Goal: Task Accomplishment & Management: Use online tool/utility

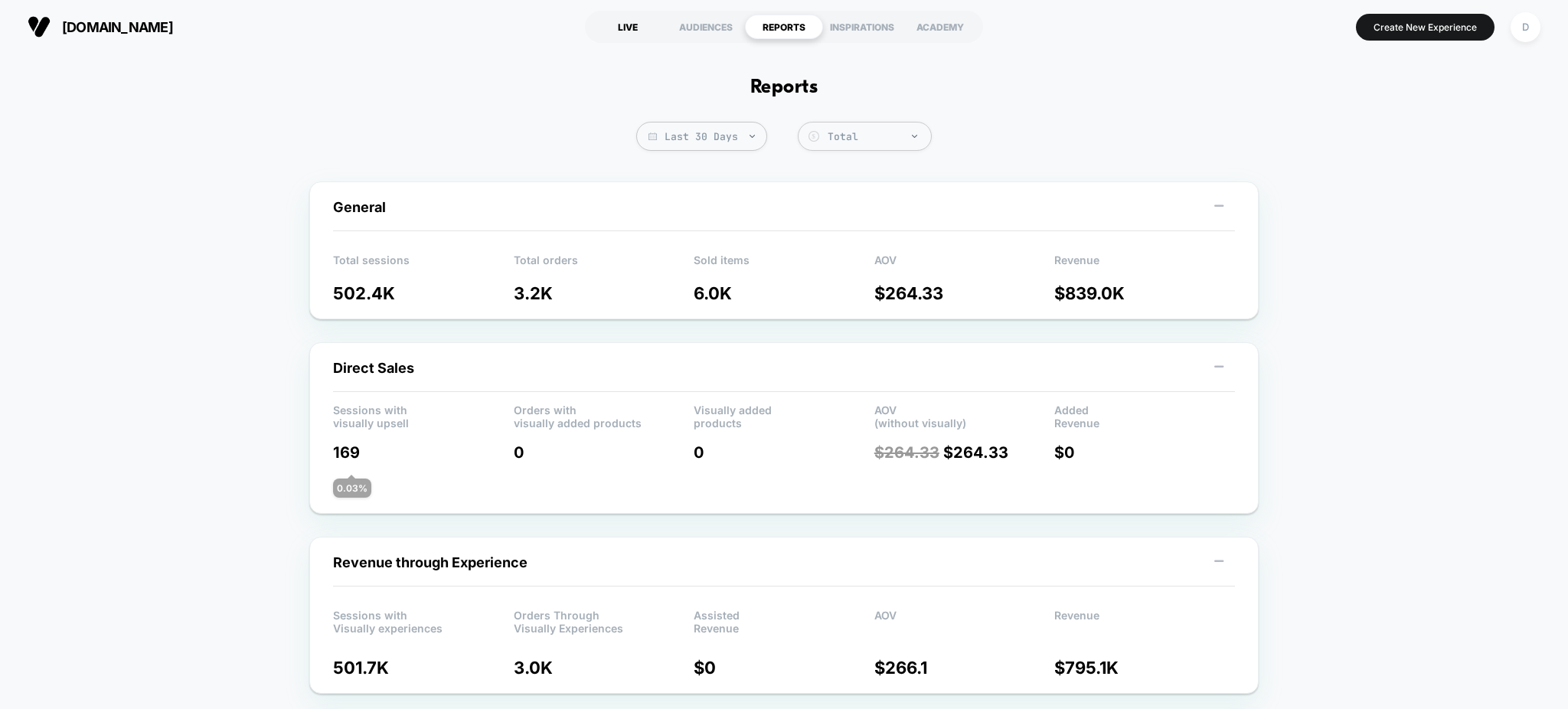
click at [628, 13] on section "LIVE AUDIENCES REPORTS INSPIRATIONS ACADEMY" at bounding box center [784, 27] width 500 height 39
click at [643, 36] on div "LIVE" at bounding box center [628, 27] width 78 height 24
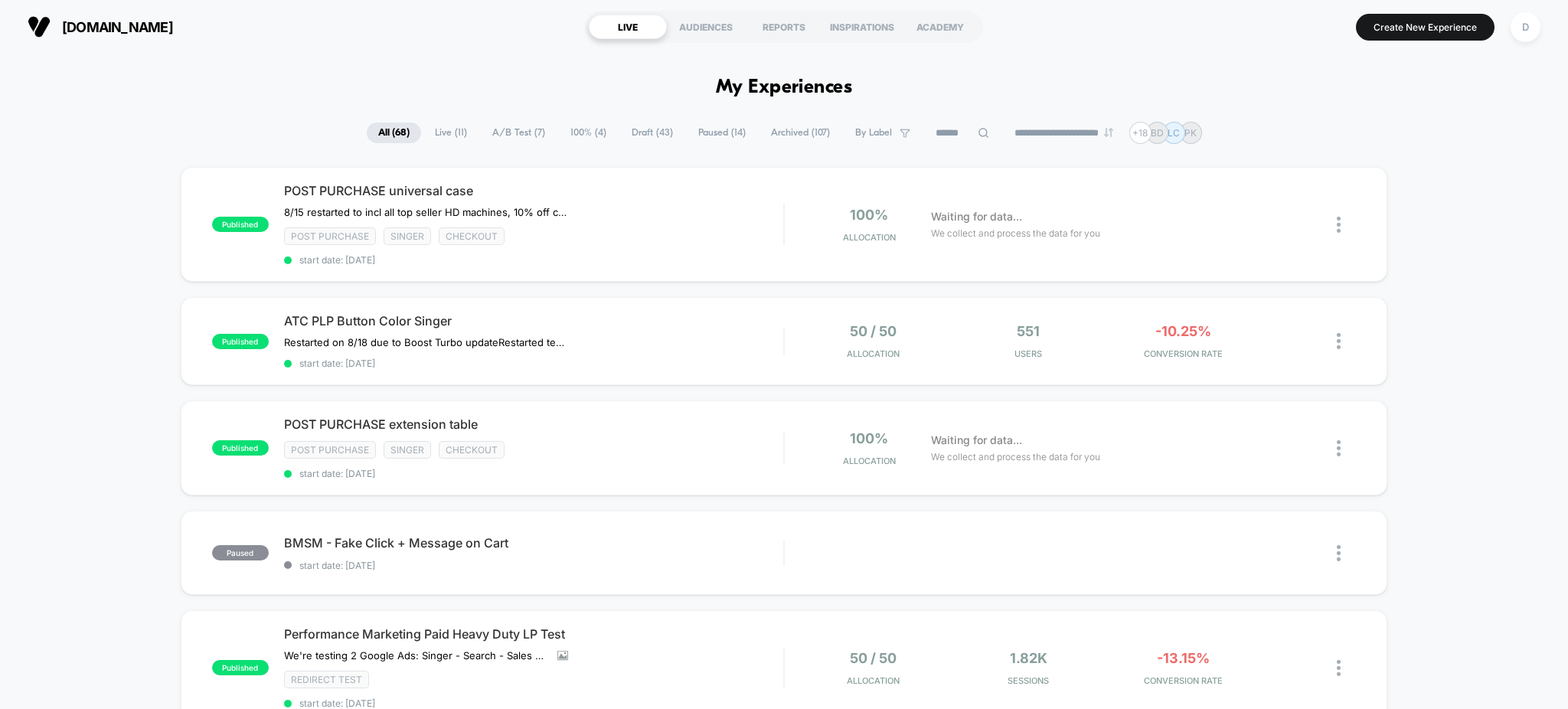
click at [646, 136] on span "Draft ( 43 )" at bounding box center [652, 133] width 64 height 21
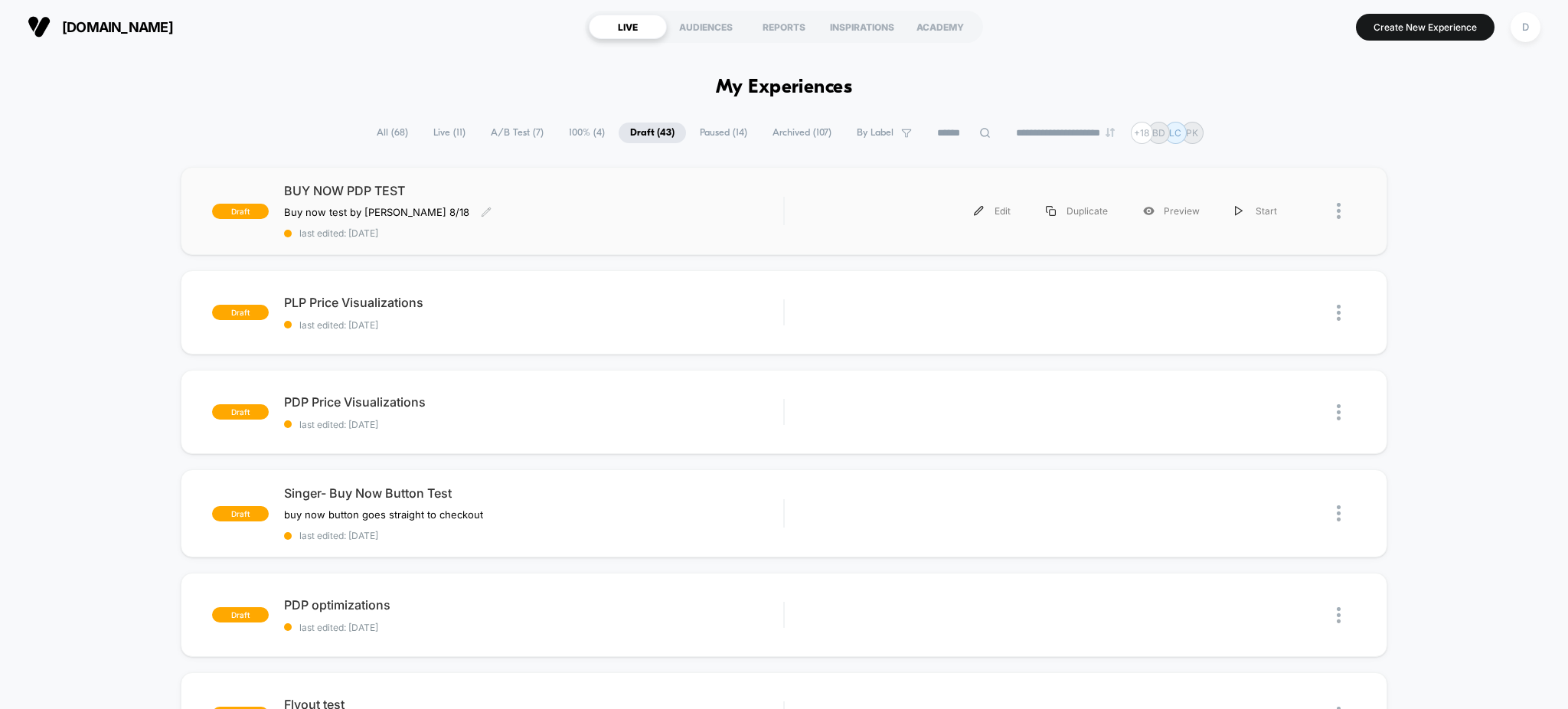
click at [608, 225] on div "BUY NOW PDP TEST Buy now test by Grant 8/18 Click to edit experience details Bu…" at bounding box center [534, 210] width 500 height 56
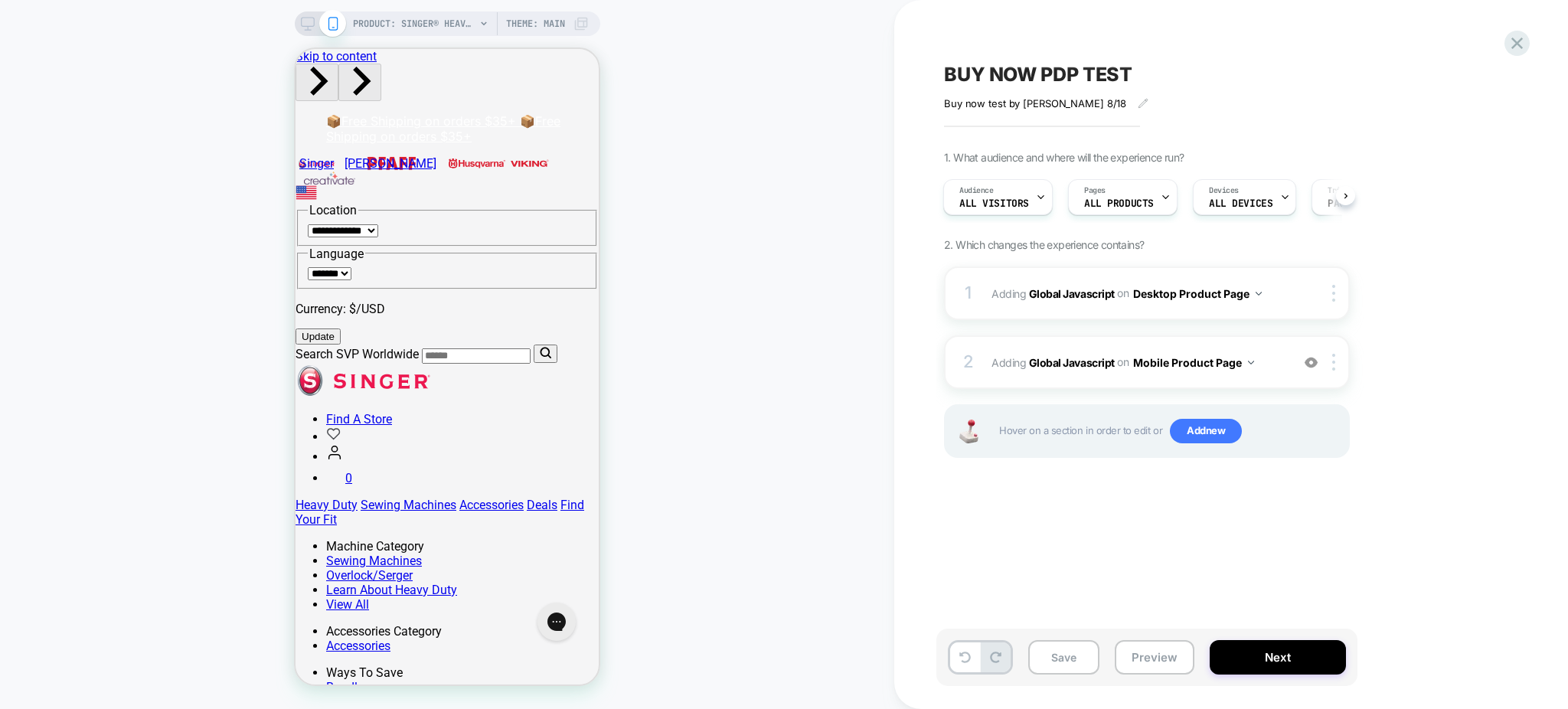
click at [308, 26] on icon at bounding box center [307, 23] width 14 height 14
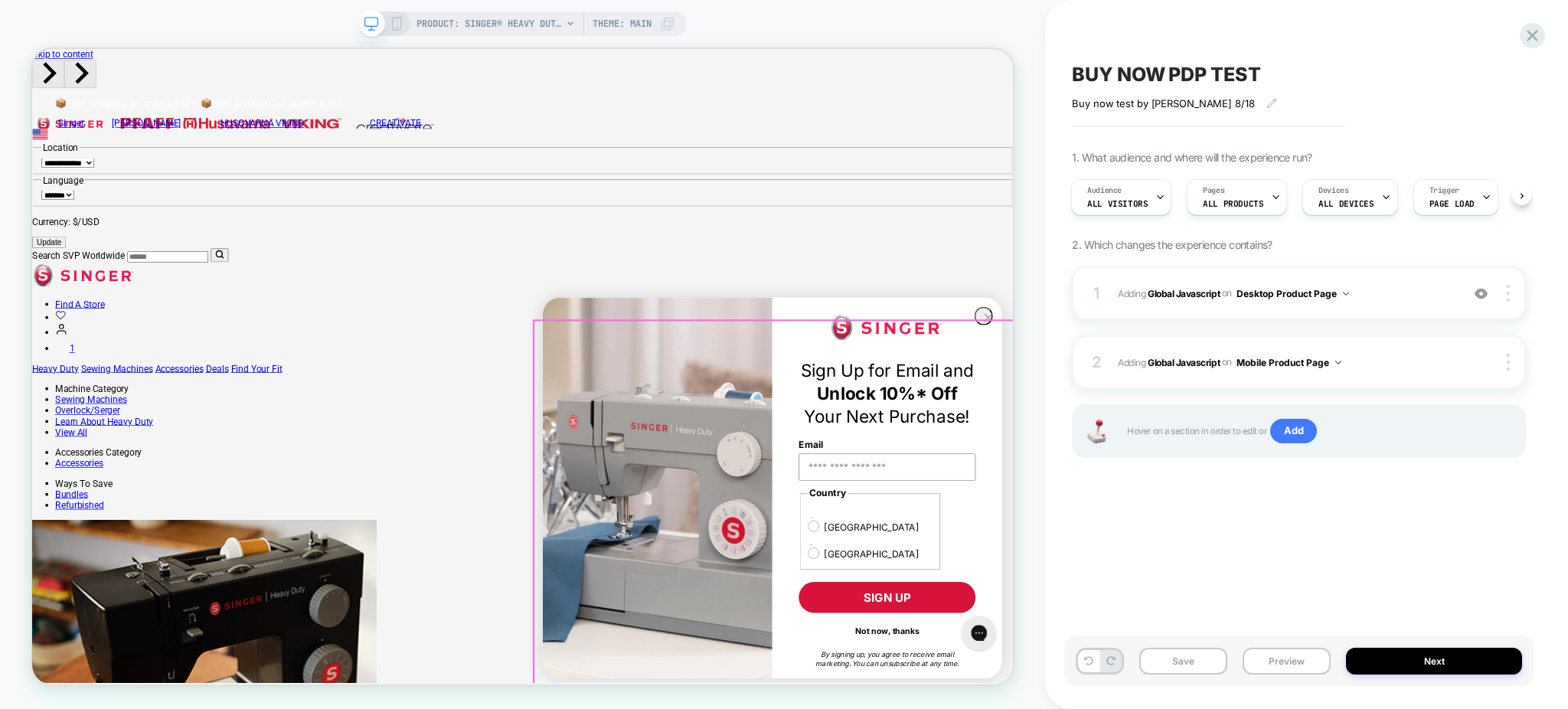
click at [1109, 572] on div "Close dialog Sign Up for Email and Unlock 10%* Off Your Next Purchase! Email Co…" at bounding box center [1019, 634] width 644 height 520
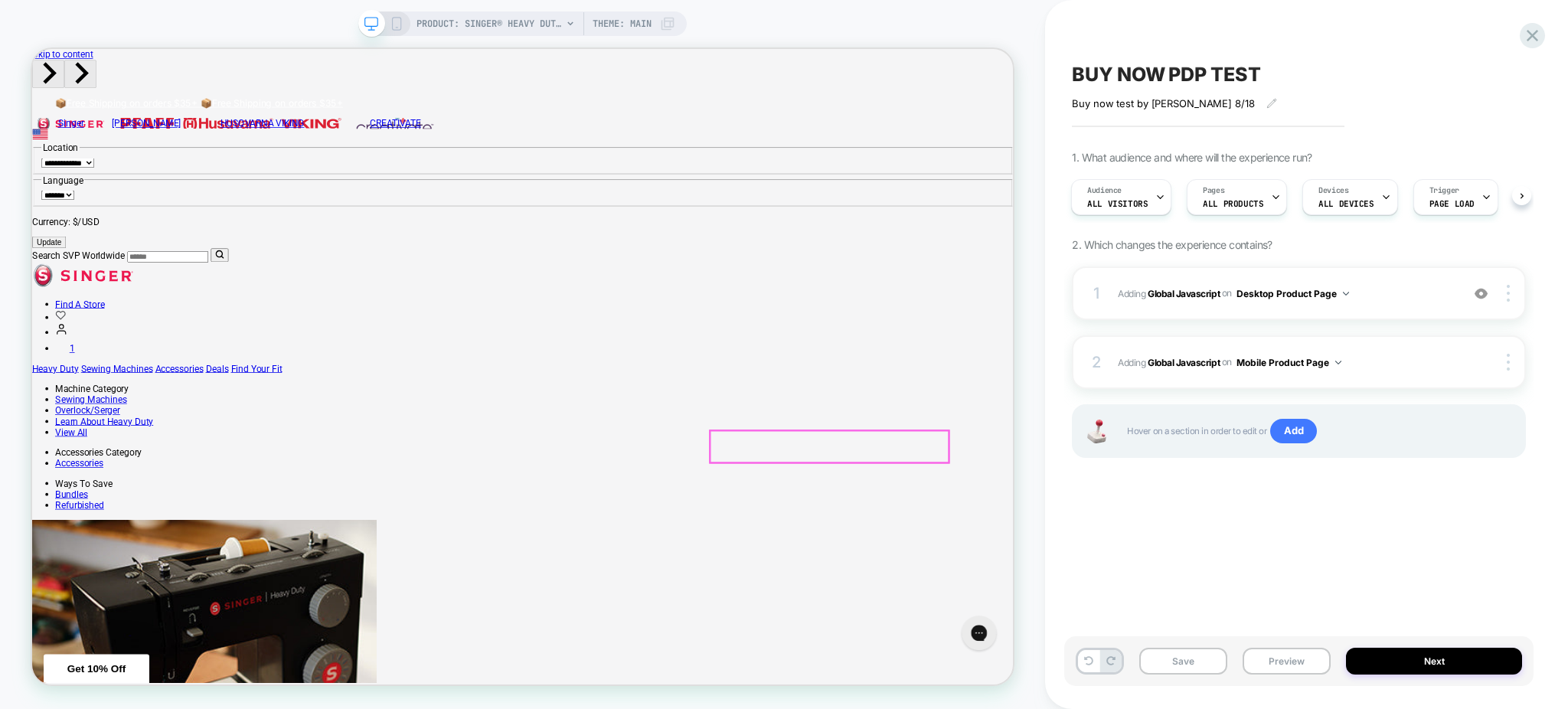
click at [1277, 659] on button "Preview" at bounding box center [1286, 661] width 88 height 27
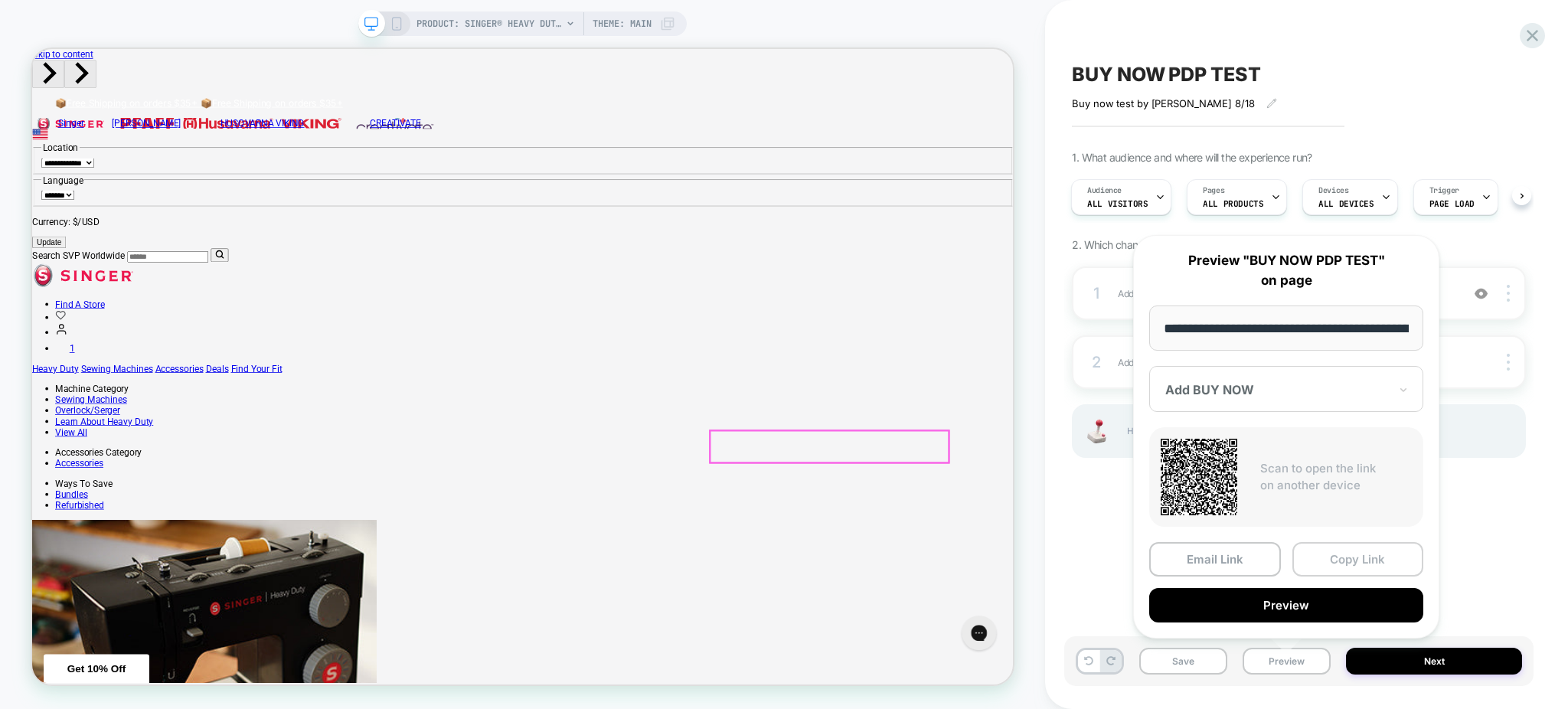
click at [1339, 562] on button "Copy Link" at bounding box center [1359, 559] width 132 height 35
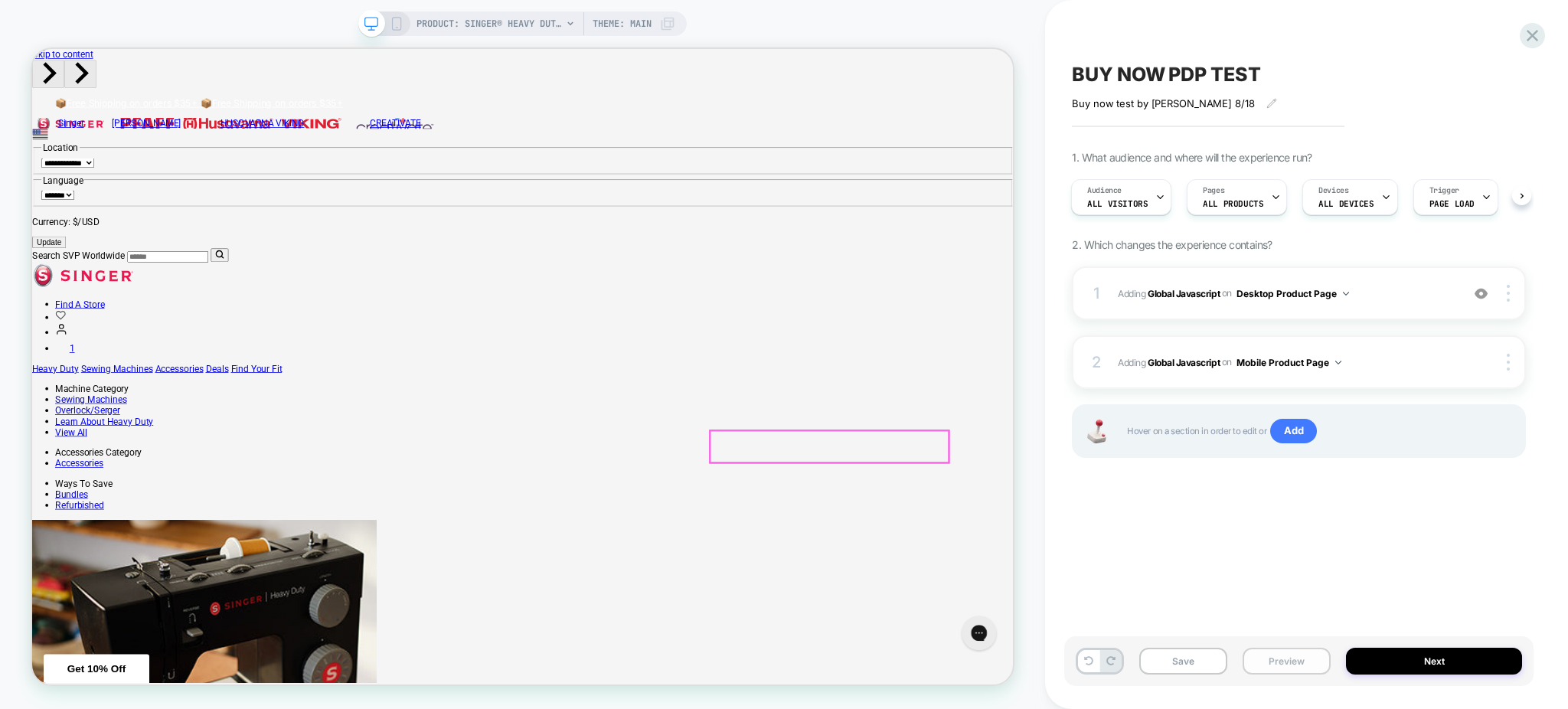
click at [1264, 654] on button "Preview" at bounding box center [1286, 661] width 88 height 27
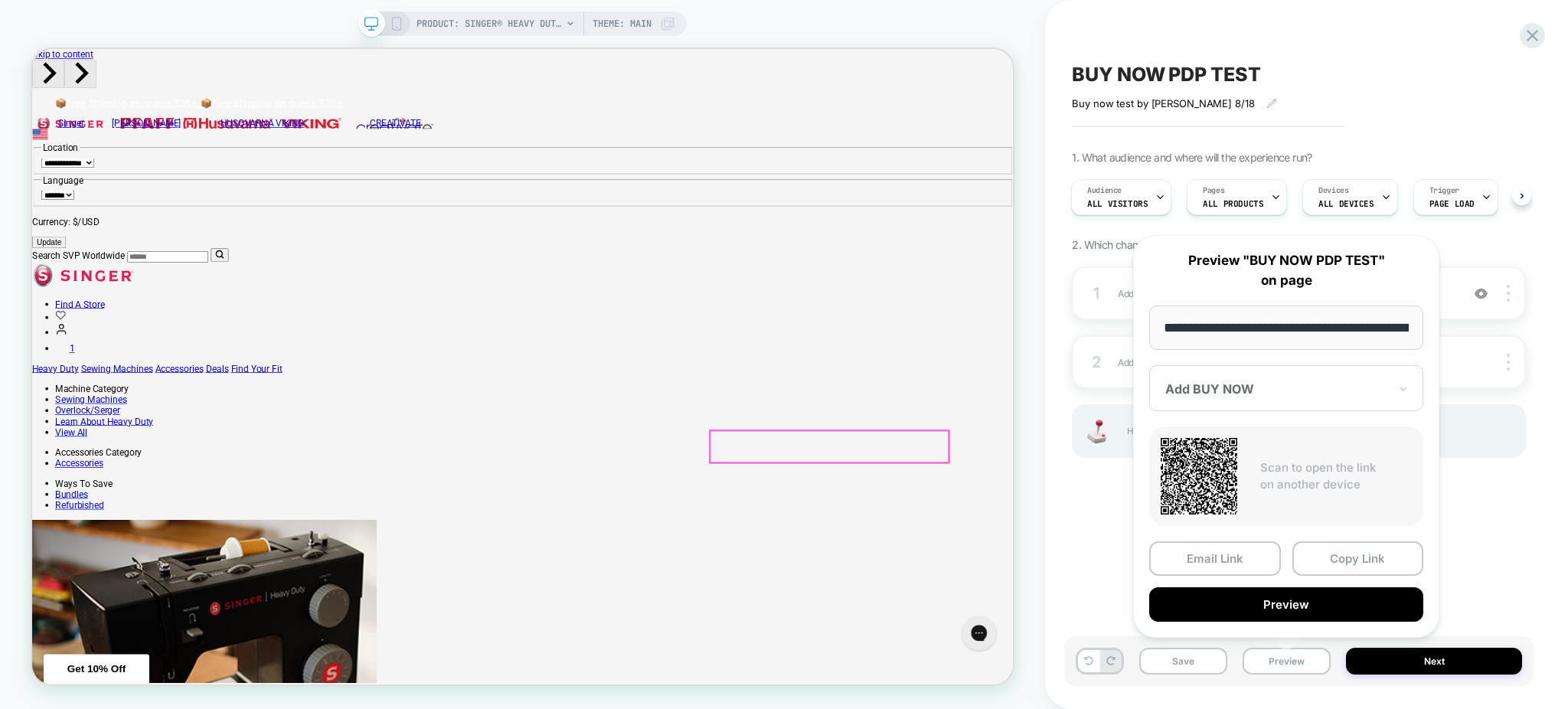
scroll to position [0, 427]
click at [1319, 596] on button "Preview" at bounding box center [1286, 605] width 274 height 35
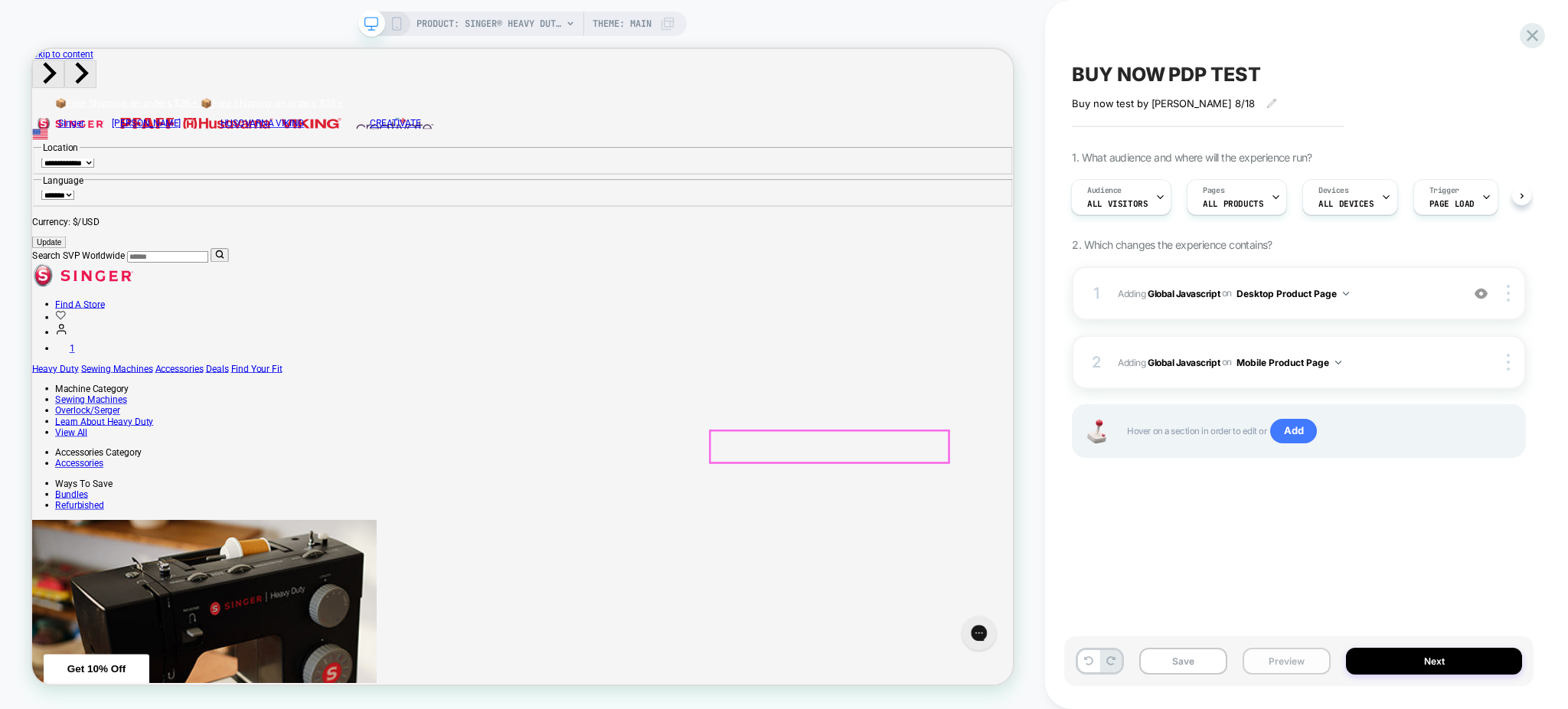
click at [1257, 662] on button "Preview" at bounding box center [1286, 661] width 88 height 27
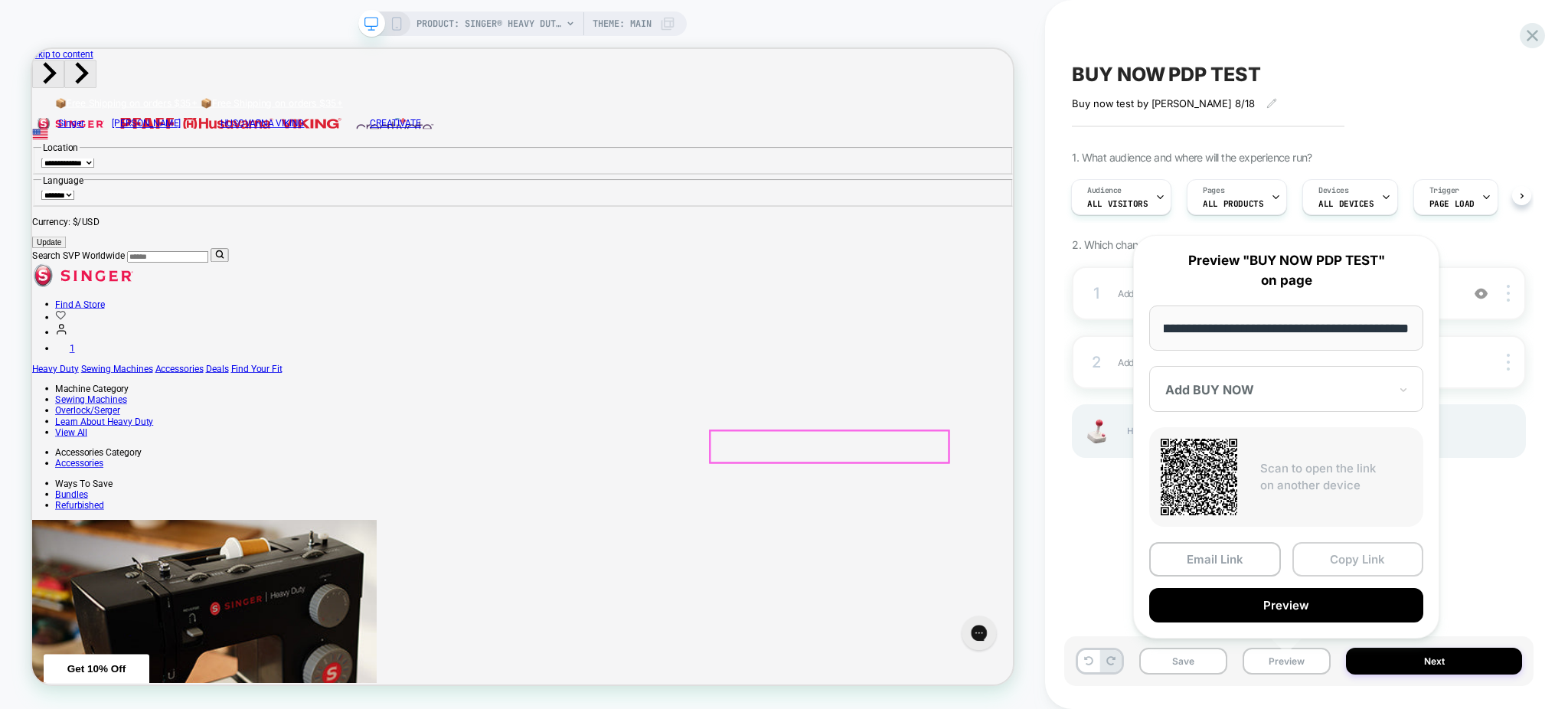
scroll to position [0, 0]
click at [1337, 564] on button "Copy Link" at bounding box center [1359, 559] width 132 height 35
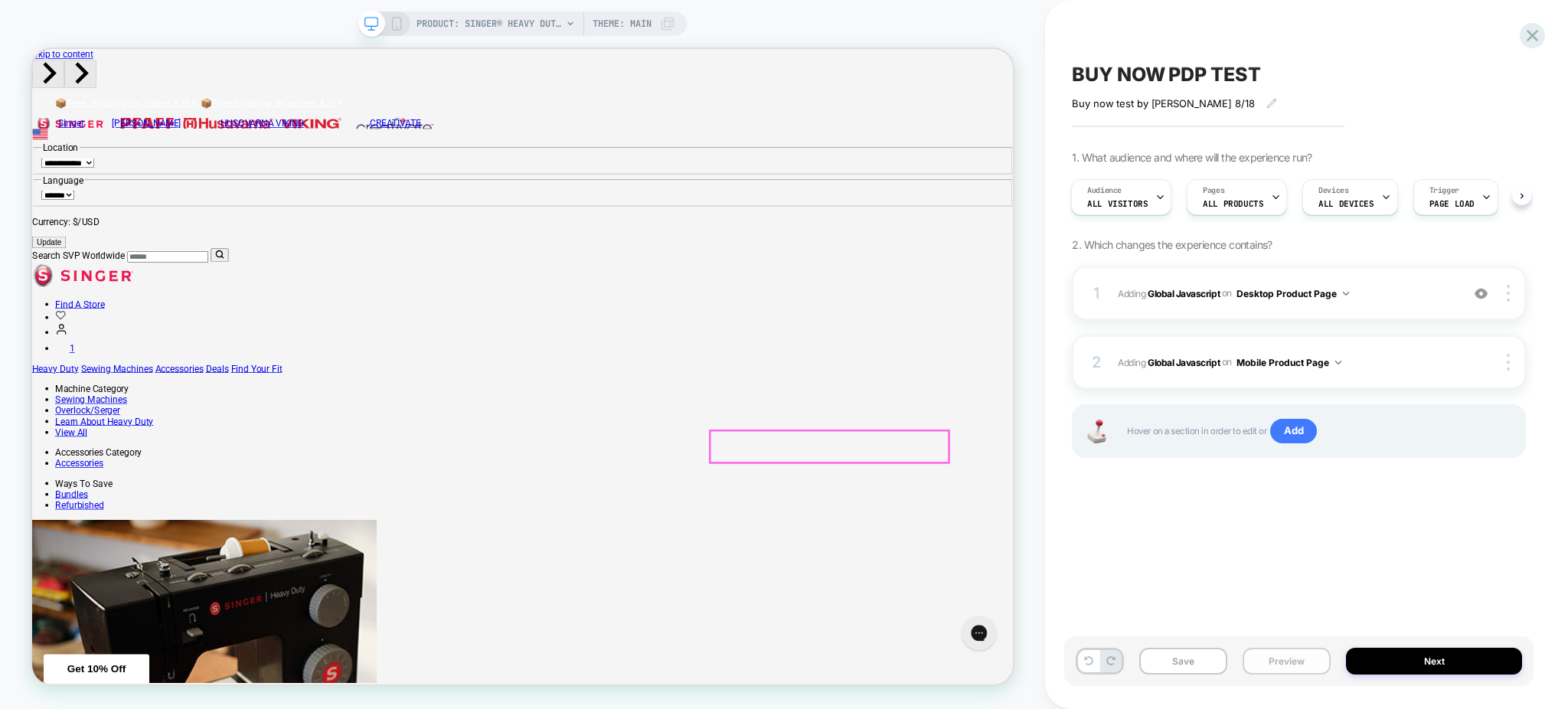
click at [1267, 670] on button "Preview" at bounding box center [1286, 661] width 88 height 27
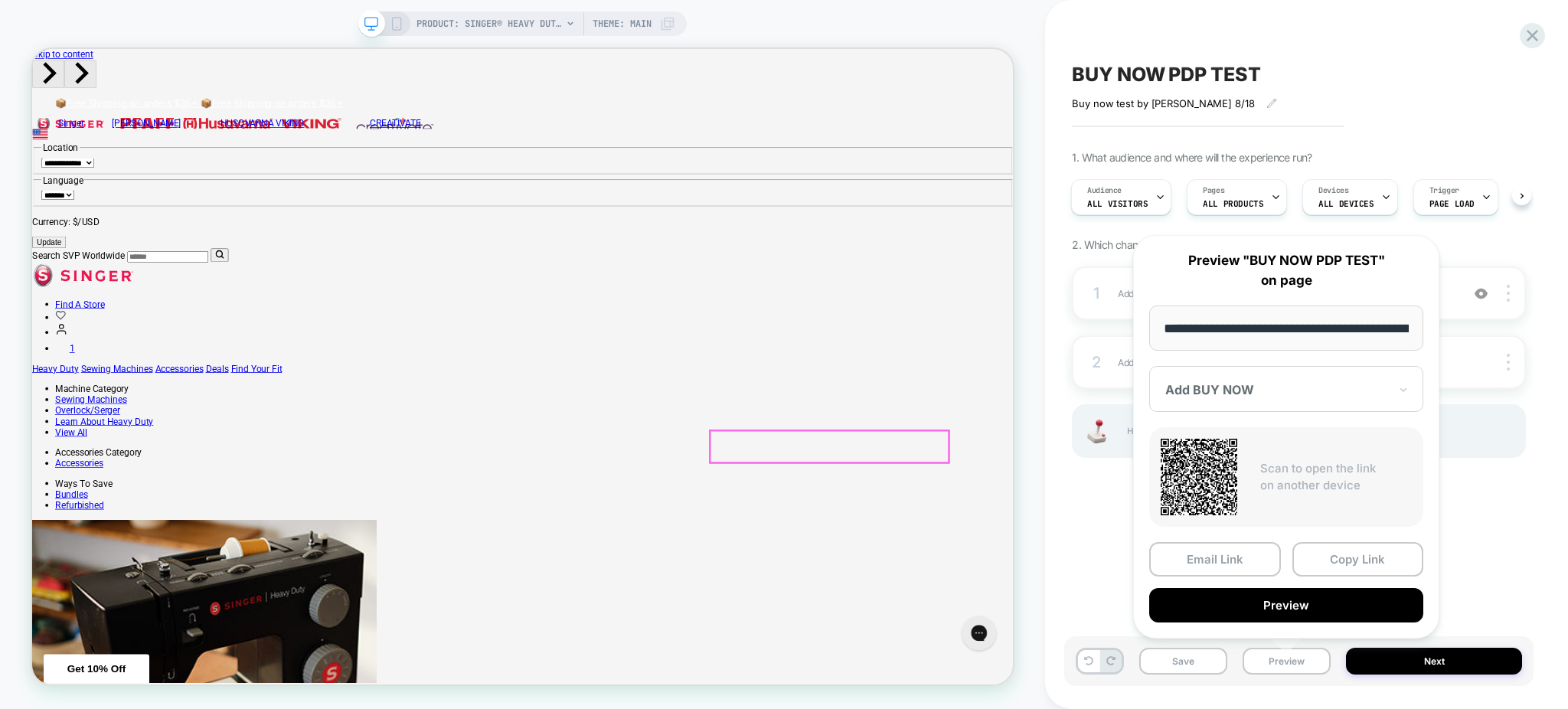
click at [1528, 550] on div "BUY NOW PDP TEST Buy now test by Grant 8/18 Click to edit experience details Bu…" at bounding box center [1298, 354] width 469 height 678
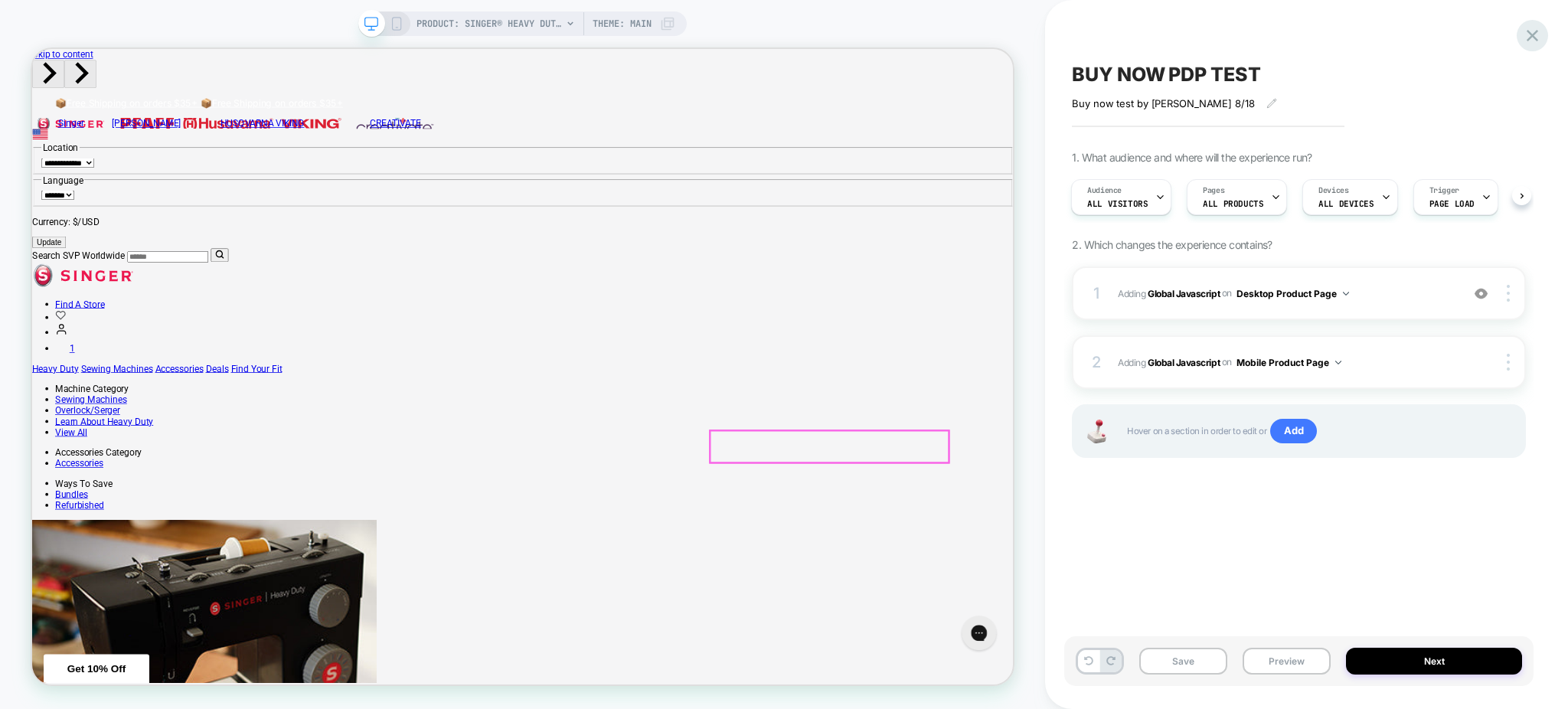
click at [1521, 32] on div at bounding box center [1533, 35] width 31 height 31
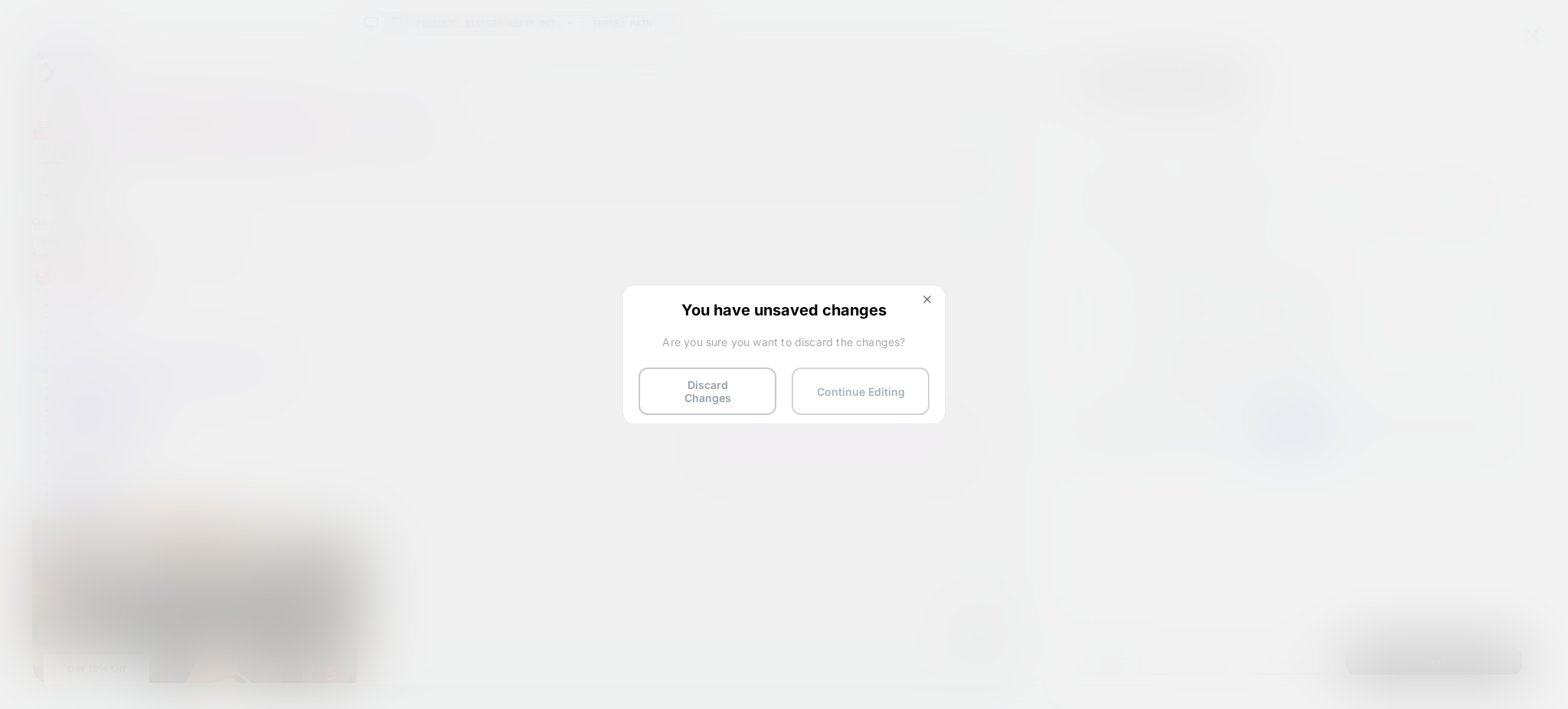
click at [836, 393] on button "Continue Editing" at bounding box center [860, 391] width 138 height 47
